Goal: Navigation & Orientation: Find specific page/section

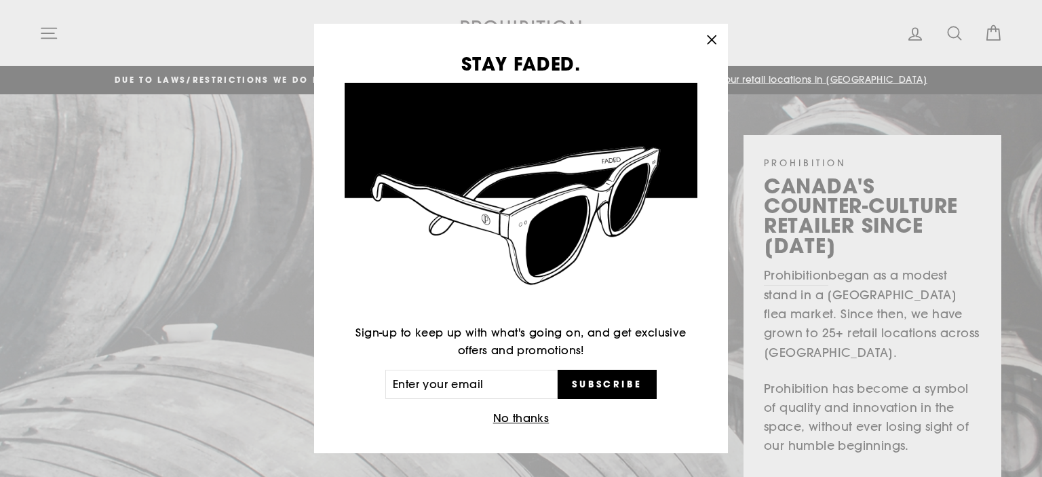
click at [721, 37] on icon "button" at bounding box center [711, 40] width 19 height 19
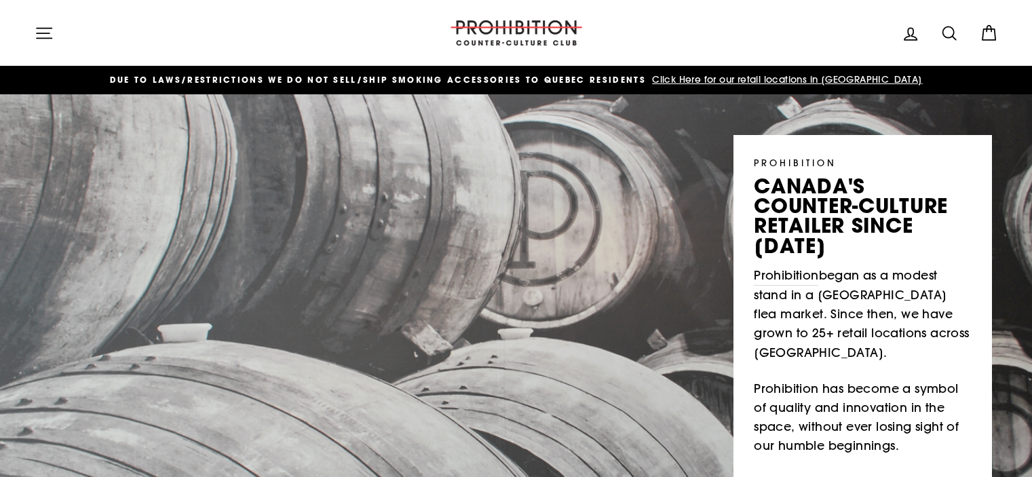
click at [761, 81] on span "Click Here for our retail locations in [GEOGRAPHIC_DATA]" at bounding box center [785, 79] width 273 height 12
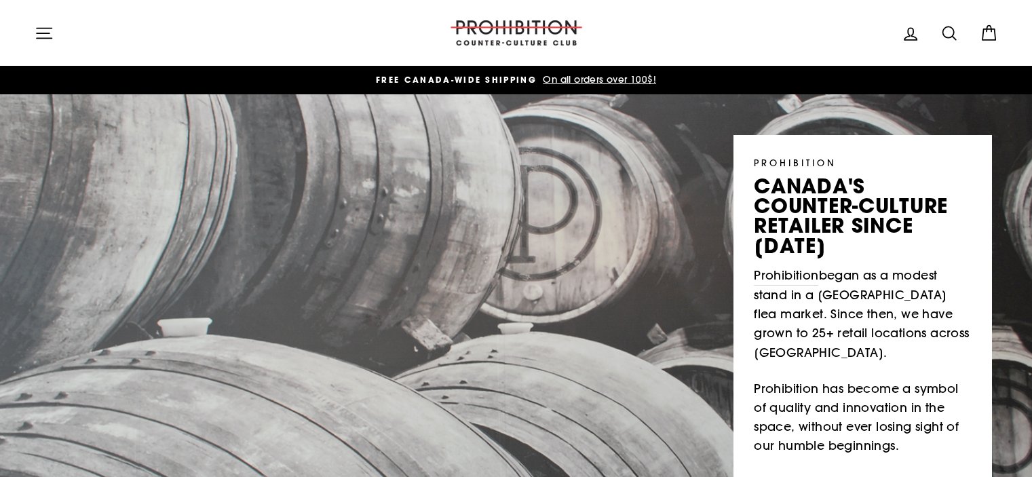
click at [38, 30] on icon "button" at bounding box center [44, 33] width 19 height 19
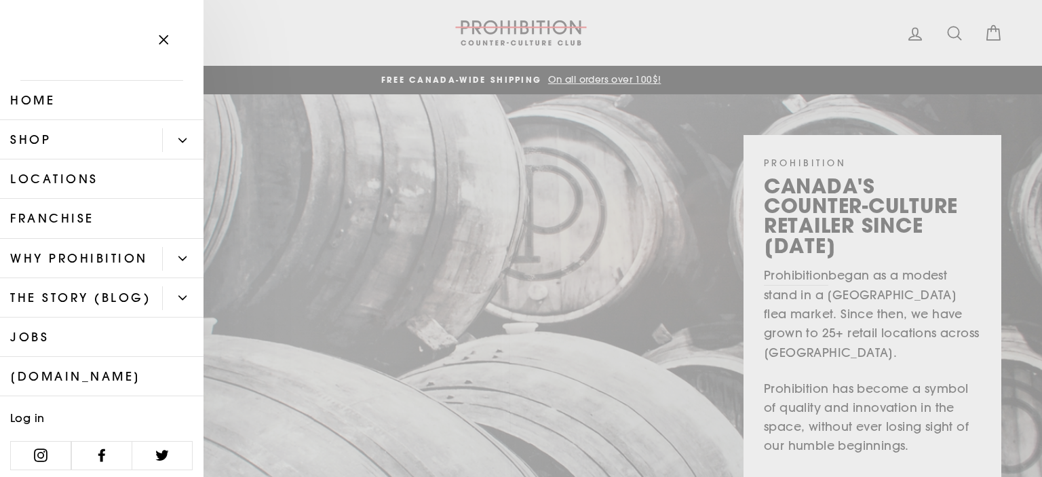
click at [178, 140] on icon "Primary" at bounding box center [182, 140] width 8 height 8
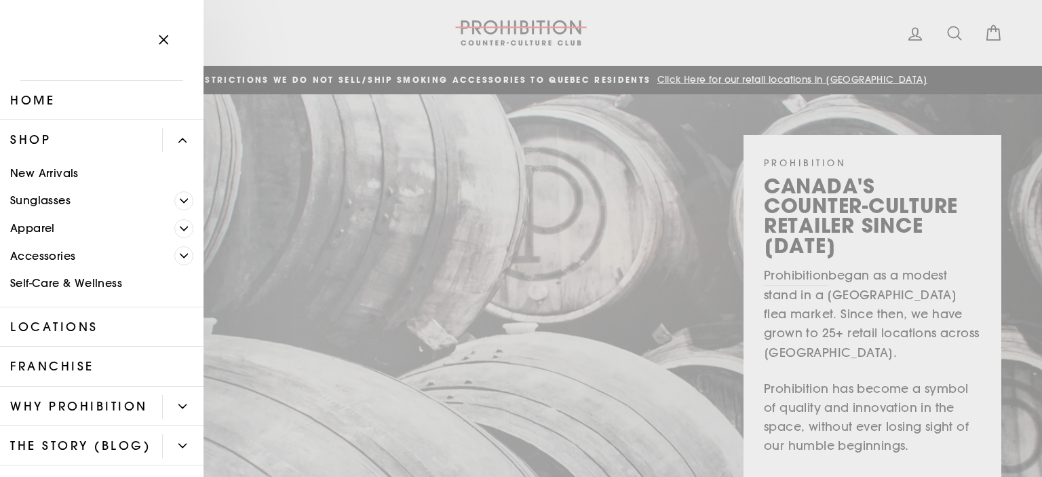
click at [180, 230] on icon "Primary" at bounding box center [184, 229] width 8 height 8
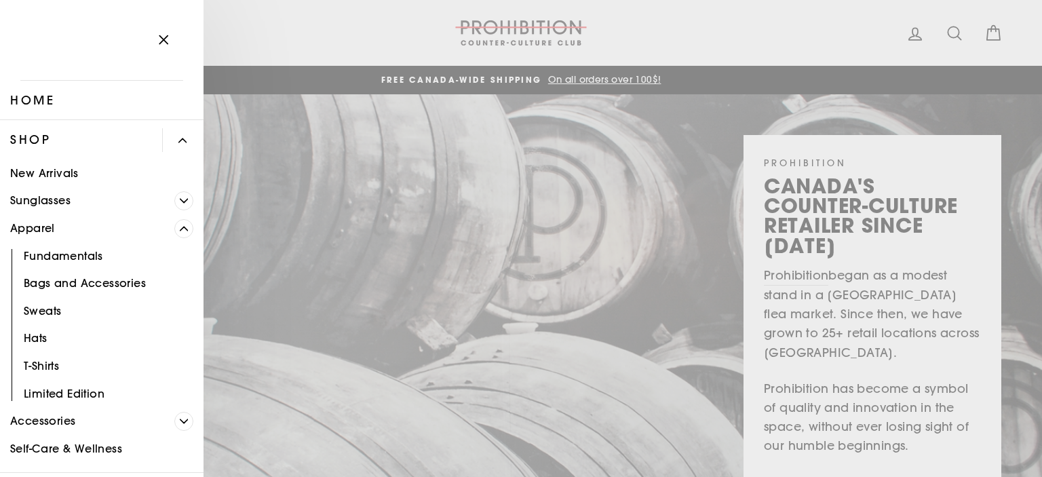
click at [180, 230] on icon "Primary" at bounding box center [184, 229] width 8 height 8
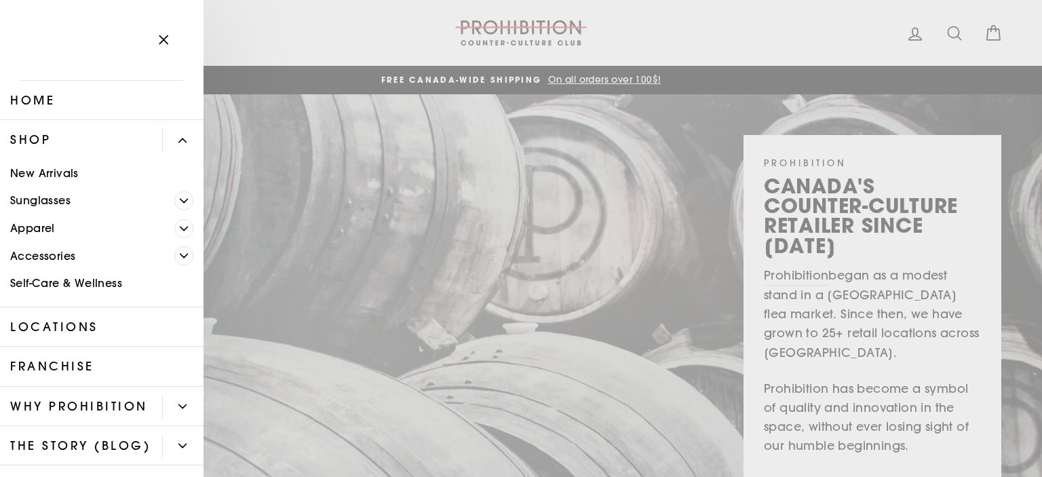
click at [174, 254] on span "Primary" at bounding box center [183, 255] width 19 height 19
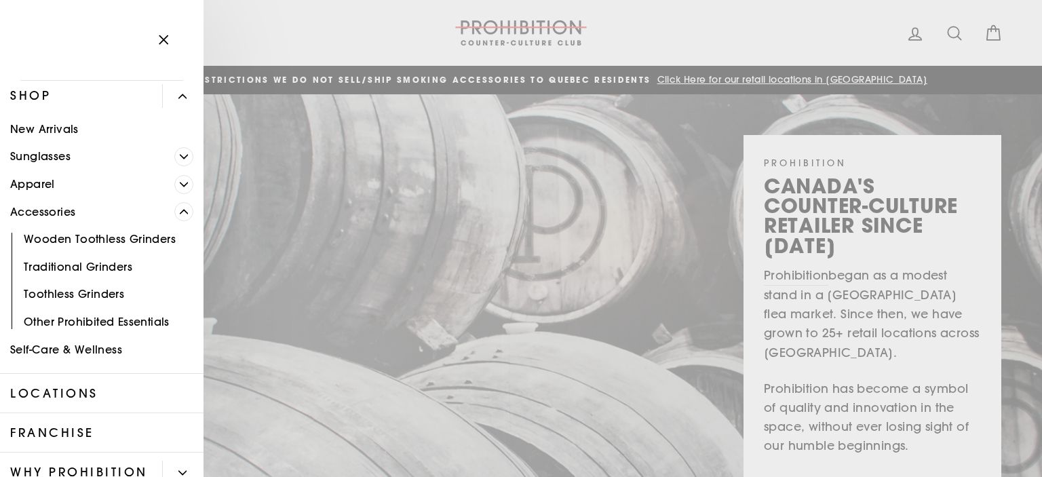
scroll to position [68, 0]
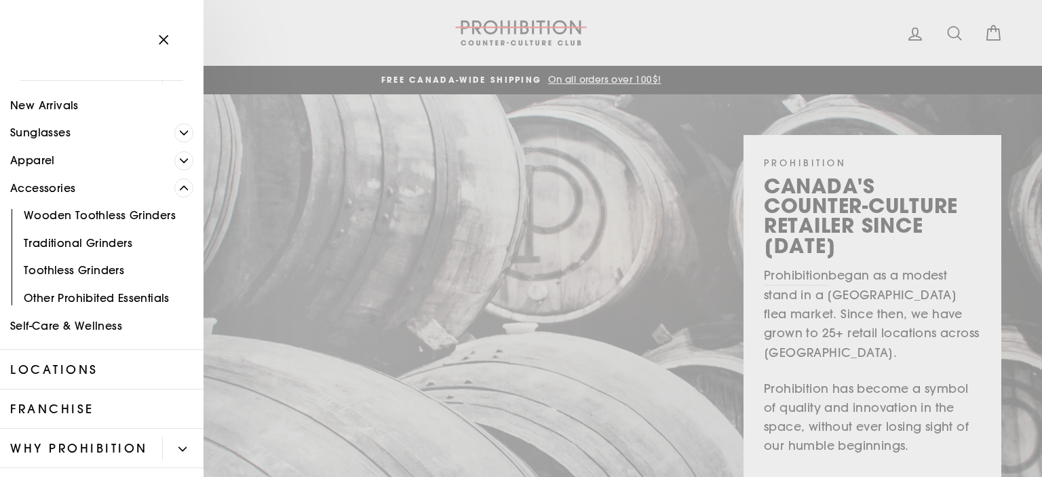
click at [96, 298] on link "Other Prohibited Essentials" at bounding box center [102, 298] width 204 height 28
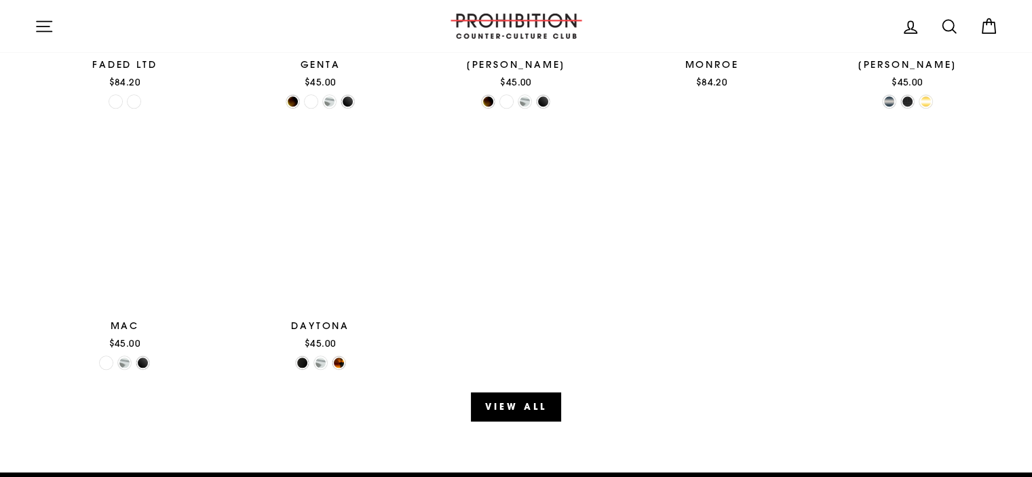
scroll to position [1629, 0]
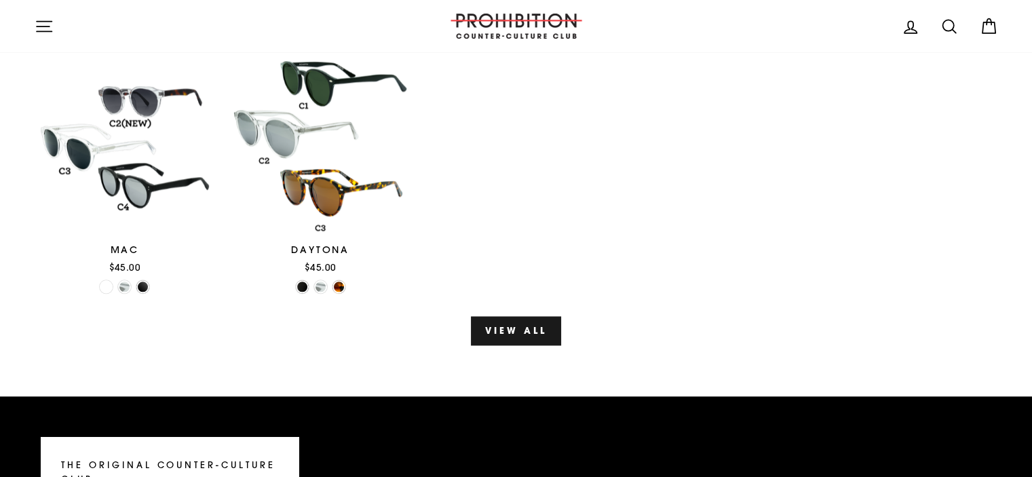
click at [506, 330] on link "View all" at bounding box center [516, 330] width 90 height 28
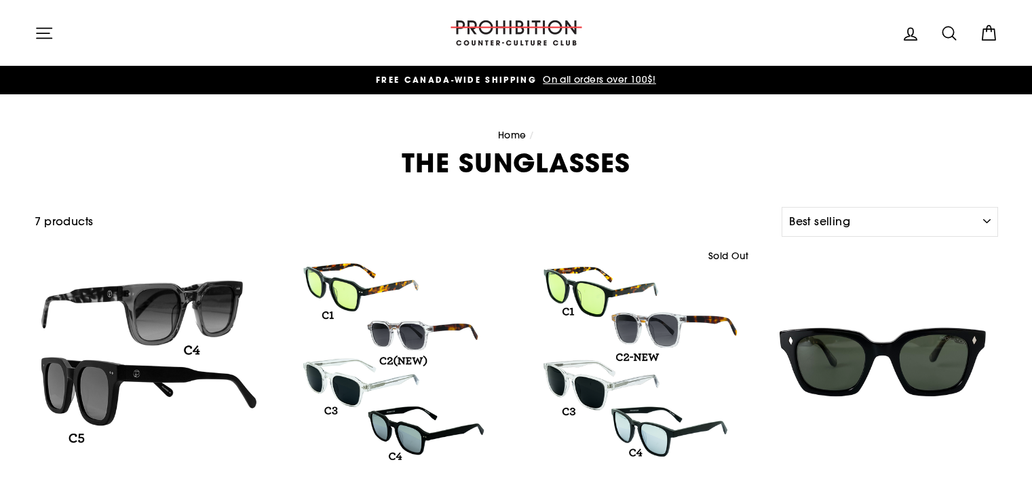
select select "best-selling"
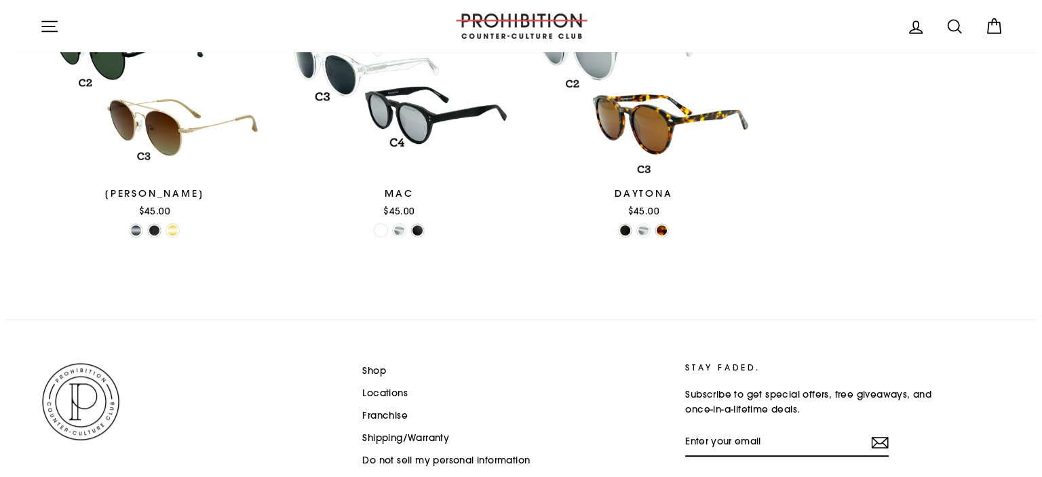
scroll to position [697, 0]
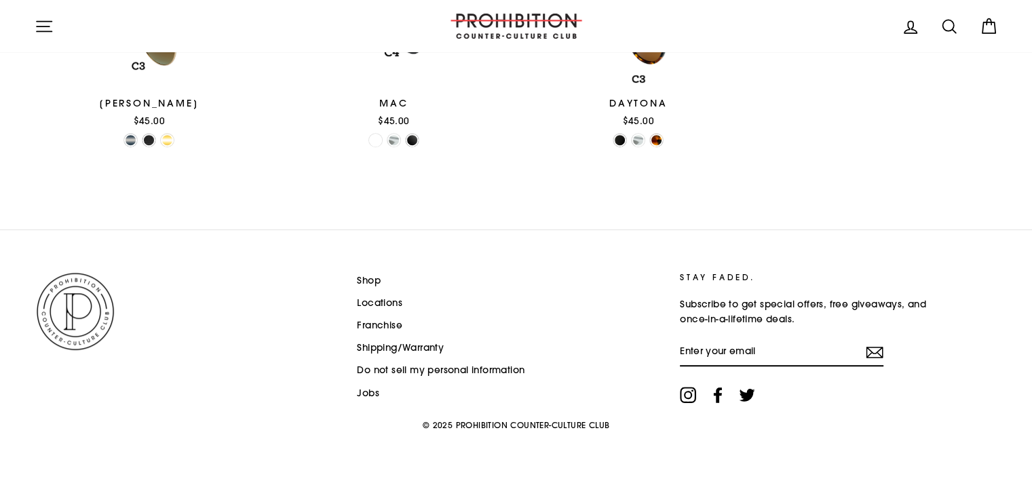
click at [42, 26] on icon "button" at bounding box center [44, 26] width 15 height 10
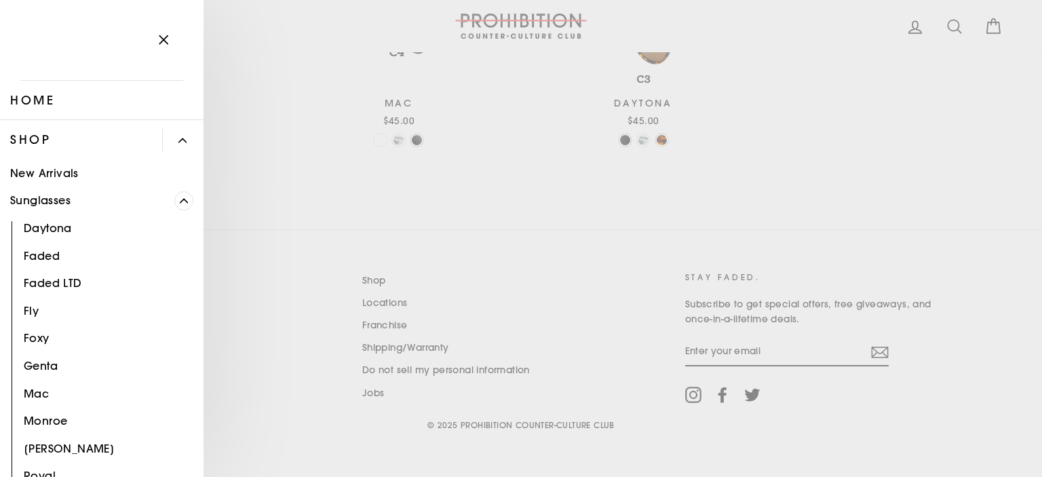
click at [81, 169] on link "New Arrivals" at bounding box center [102, 173] width 204 height 28
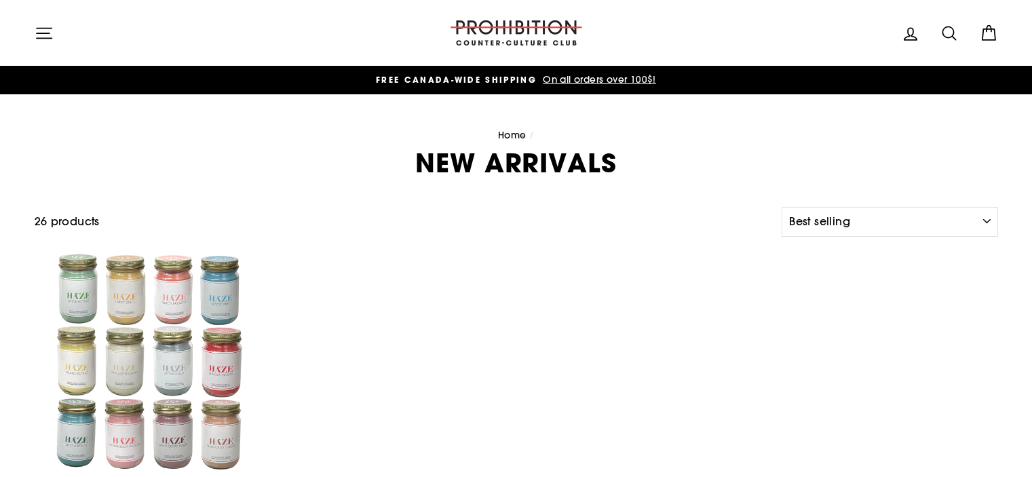
select select "best-selling"
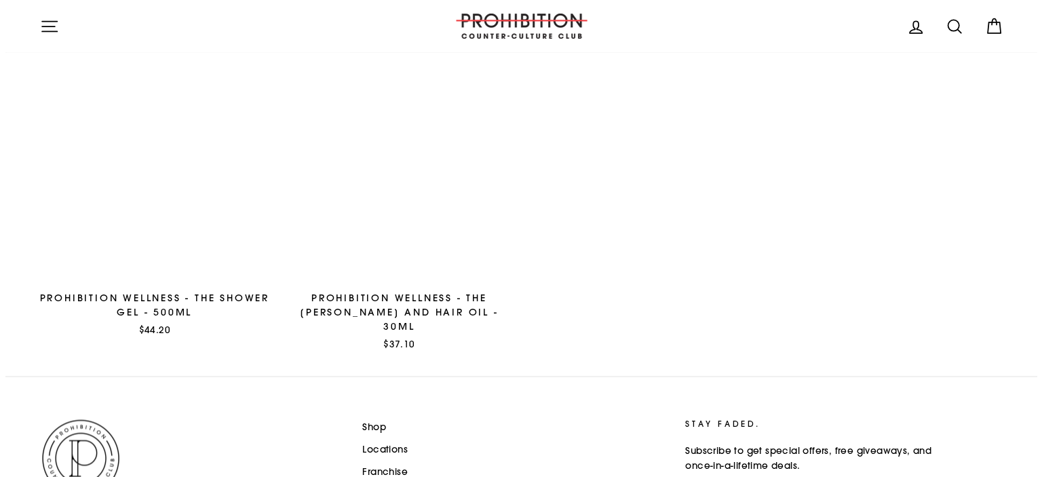
scroll to position [2234, 0]
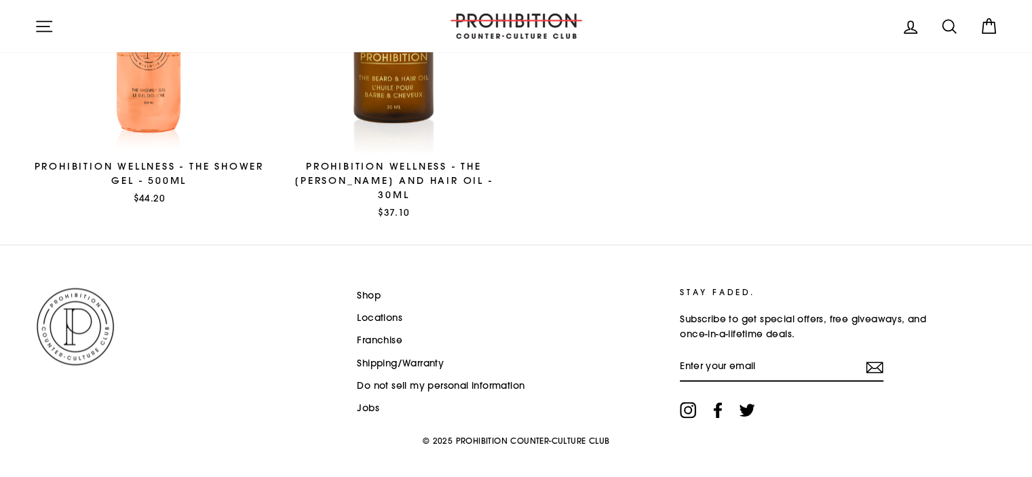
click at [49, 34] on icon "button" at bounding box center [44, 26] width 19 height 19
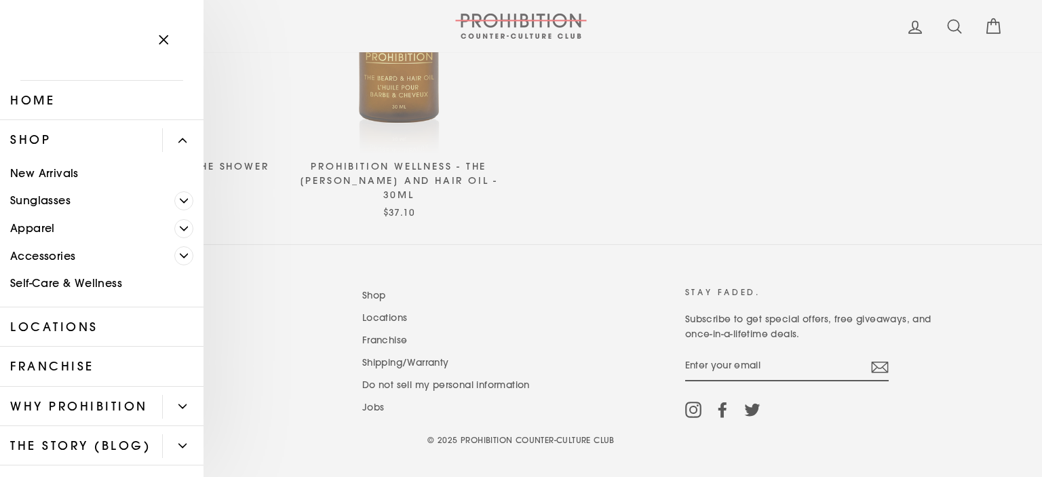
click at [45, 225] on link "Apparel" at bounding box center [87, 228] width 174 height 28
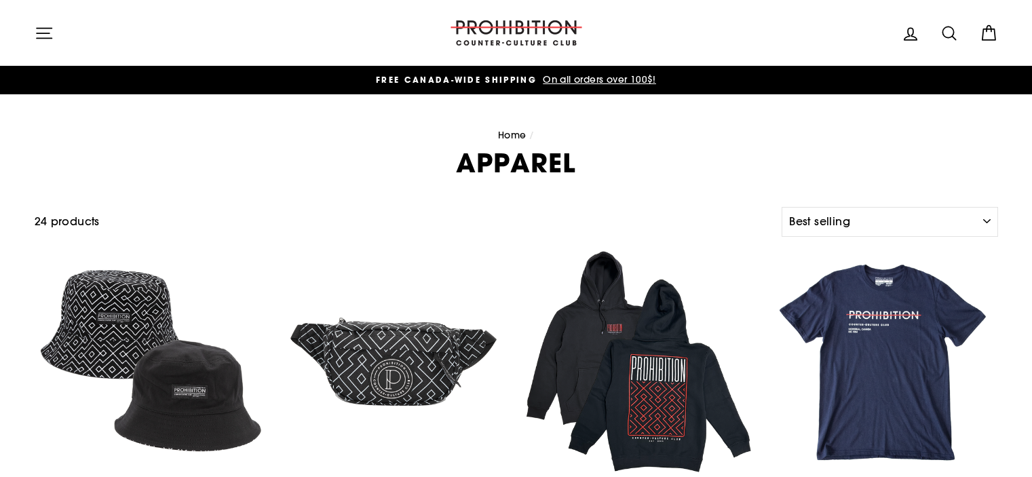
select select "best-selling"
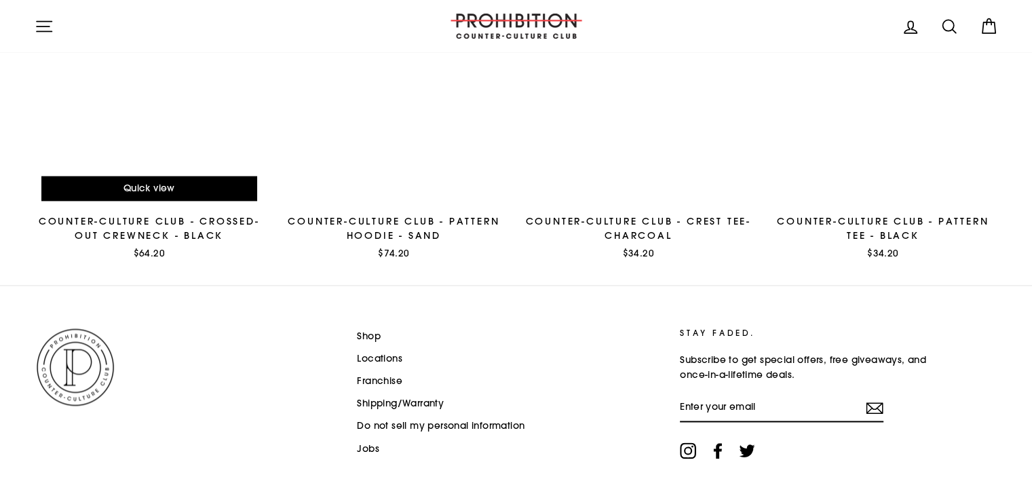
scroll to position [1906, 0]
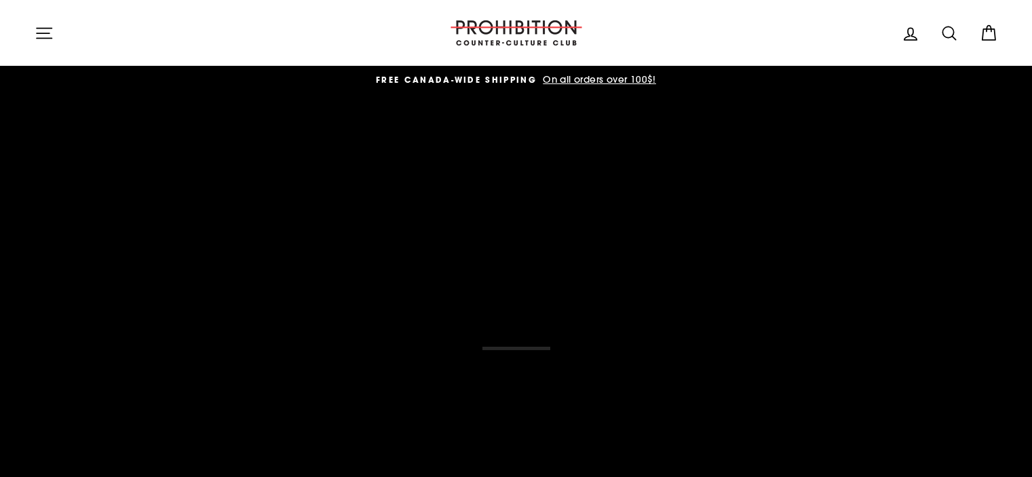
scroll to position [1629, 0]
